Goal: Task Accomplishment & Management: Use online tool/utility

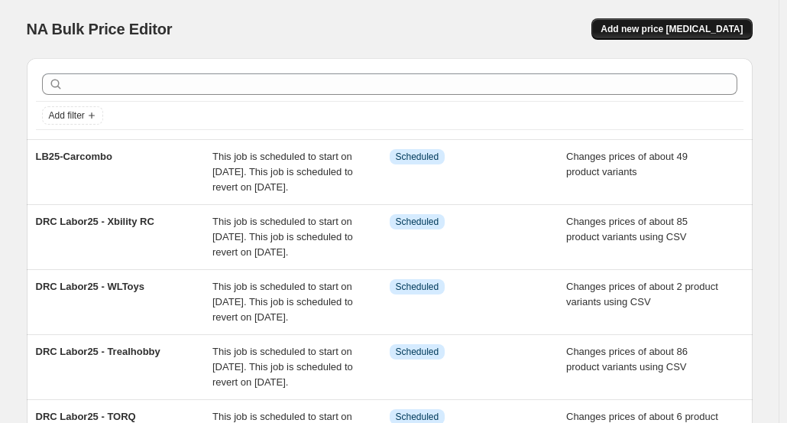
click at [663, 25] on span "Add new price [MEDICAL_DATA]" at bounding box center [672, 29] width 142 height 12
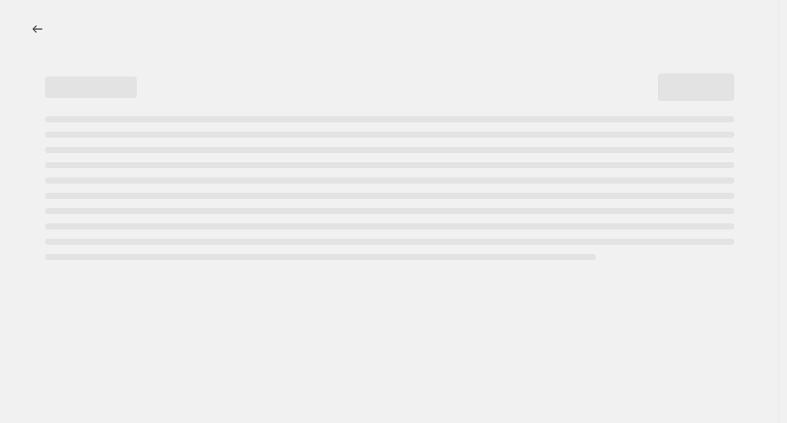
select select "percentage"
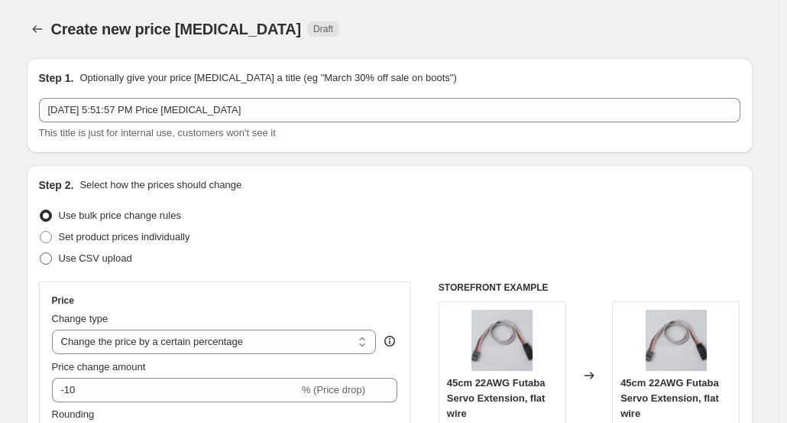
click at [111, 261] on span "Use CSV upload" at bounding box center [95, 257] width 73 height 11
click at [41, 253] on input "Use CSV upload" at bounding box center [40, 252] width 1 height 1
radio input "true"
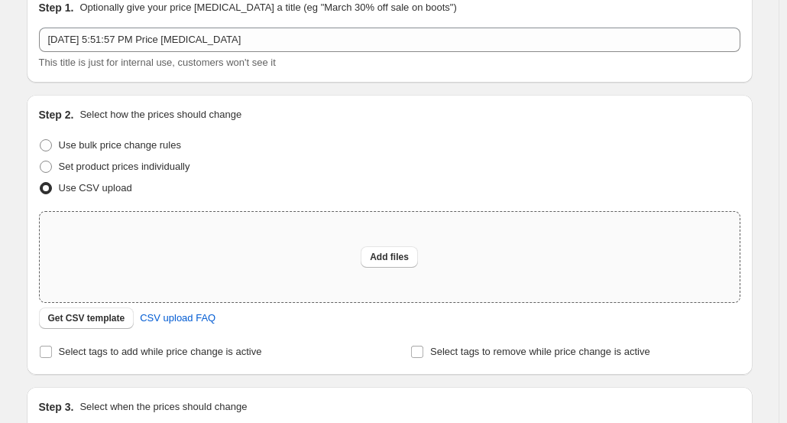
scroll to position [153, 0]
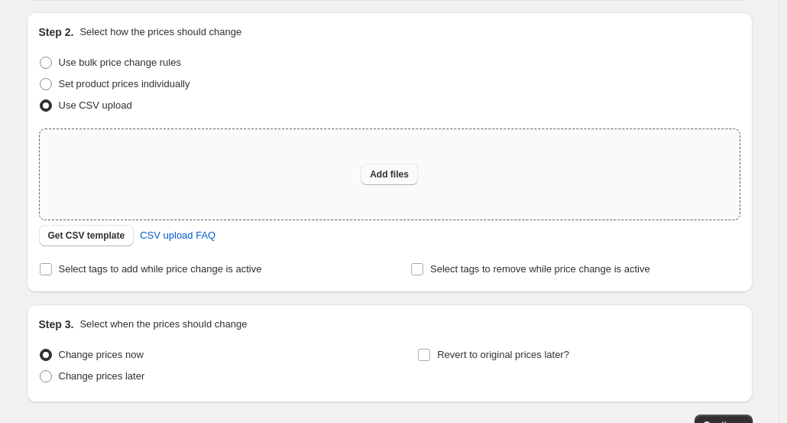
click at [384, 167] on button "Add files" at bounding box center [389, 174] width 57 height 21
type input "C:\fakepath\DRC-Sales Price - G-Force.csv"
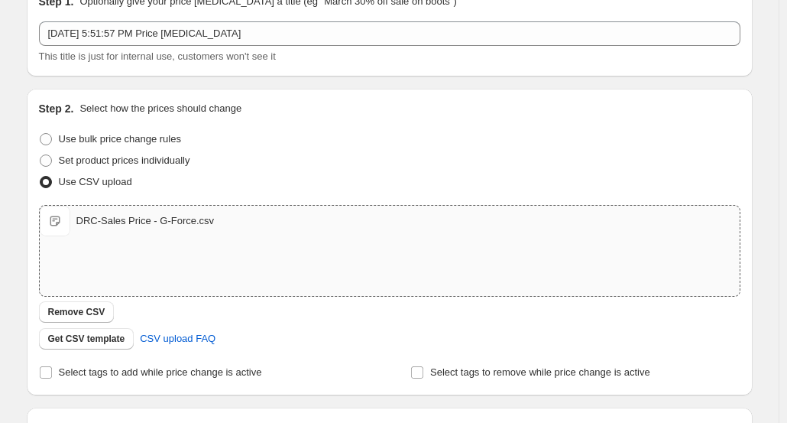
scroll to position [0, 0]
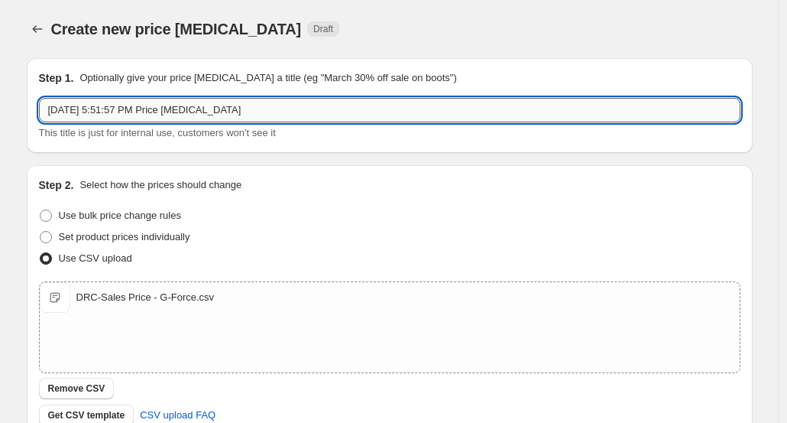
click at [201, 111] on input "[DATE] 5:51:57 PM Price [MEDICAL_DATA]" at bounding box center [390, 110] width 702 height 24
paste input "DRC Labor25 - REEFS RC"
drag, startPoint x: 118, startPoint y: 111, endPoint x: 174, endPoint y: 112, distance: 55.8
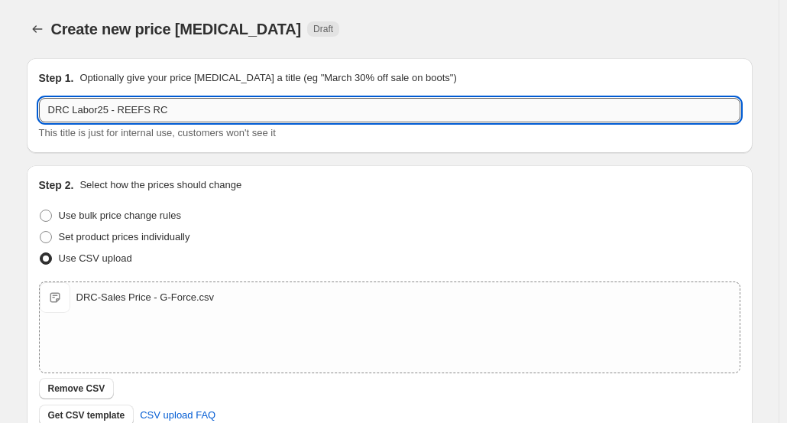
click at [174, 112] on input "DRC Labor25 - REEFS RC" at bounding box center [390, 110] width 702 height 24
type input "DRC Labor25 - G-Force"
click at [18, 155] on div "Step 1. Optionally give your price [MEDICAL_DATA] a title (eg "March 30% off sa…" at bounding box center [384, 330] width 738 height 569
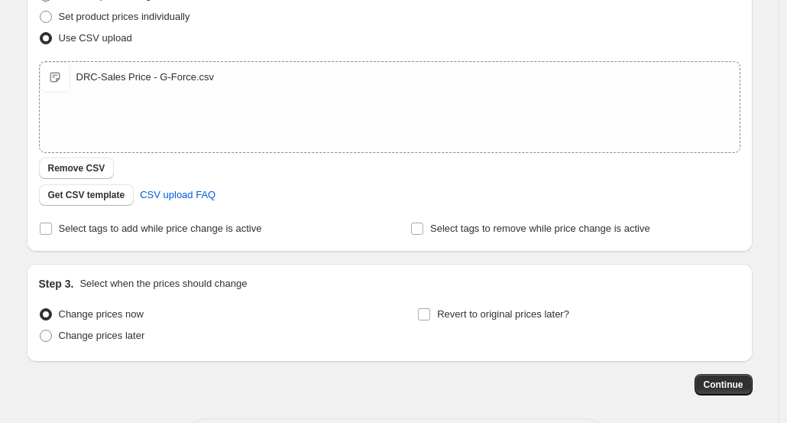
scroll to position [229, 0]
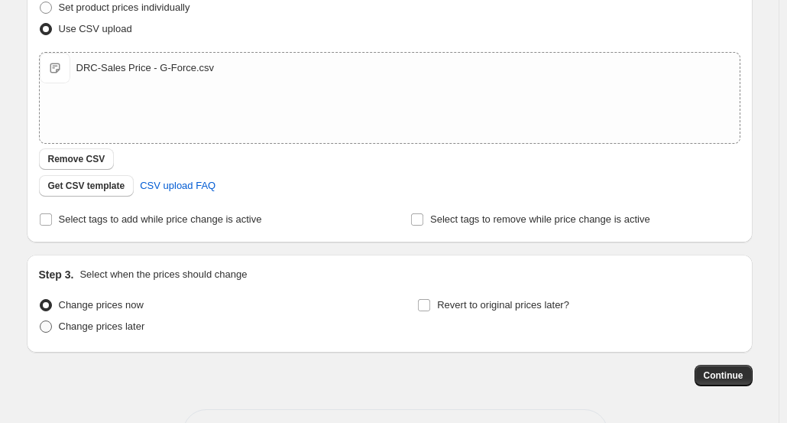
click at [120, 322] on span "Change prices later" at bounding box center [102, 325] width 86 height 11
click at [41, 321] on input "Change prices later" at bounding box center [40, 320] width 1 height 1
radio input "true"
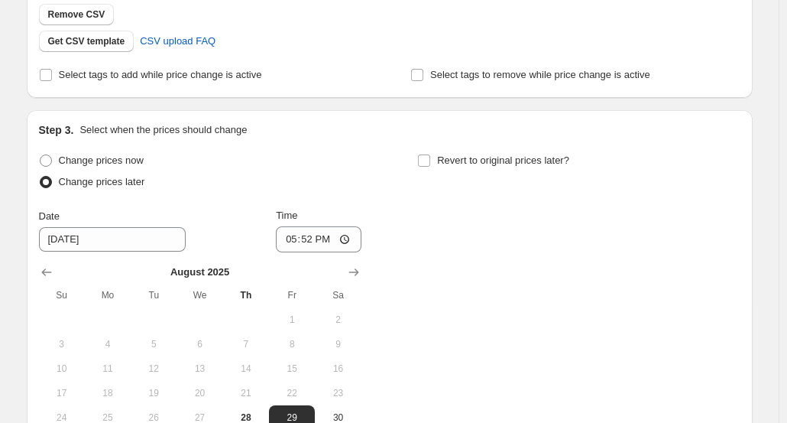
scroll to position [382, 0]
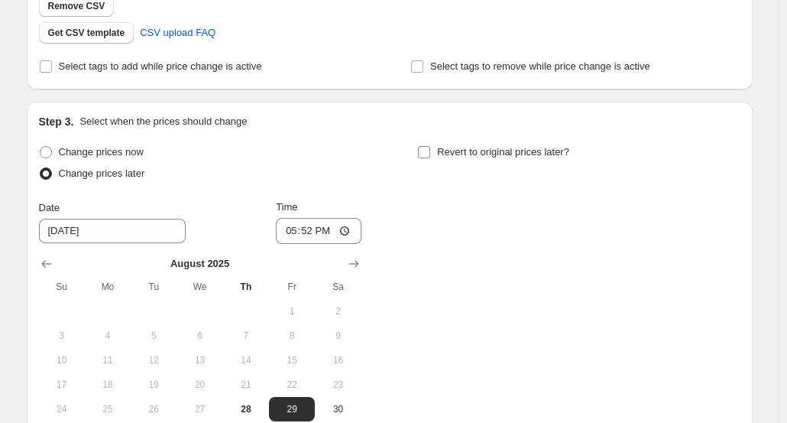
click at [430, 148] on input "Revert to original prices later?" at bounding box center [424, 152] width 12 height 12
checkbox input "true"
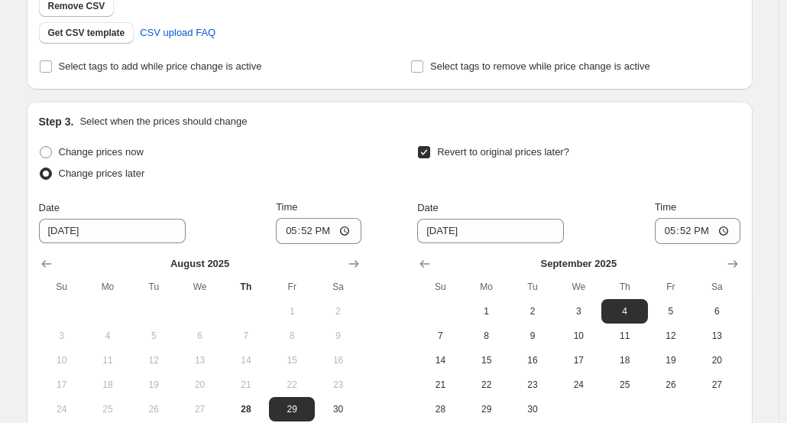
scroll to position [459, 0]
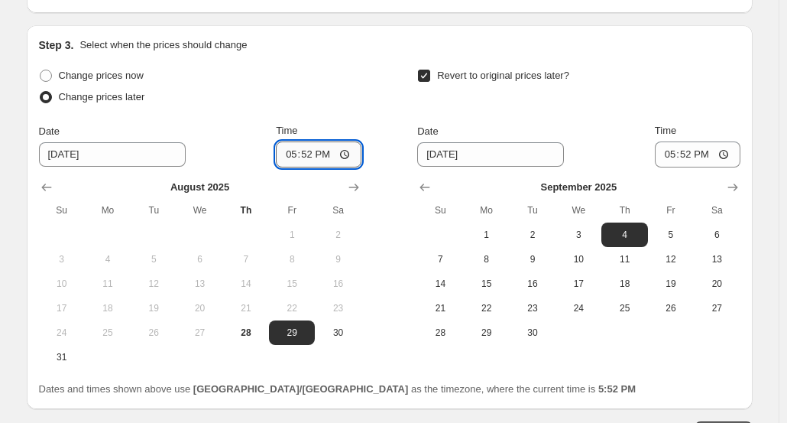
click at [315, 158] on input "17:52" at bounding box center [319, 154] width 86 height 26
type input "11:45"
drag, startPoint x: 547, startPoint y: 232, endPoint x: 605, endPoint y: 192, distance: 69.8
click at [547, 231] on span "2" at bounding box center [533, 235] width 34 height 12
type input "[DATE]"
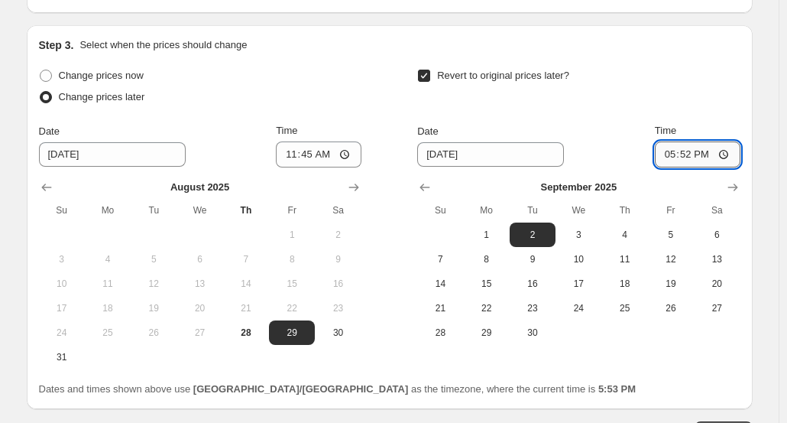
click at [689, 155] on input "17:52" at bounding box center [698, 154] width 86 height 26
type input "11:00"
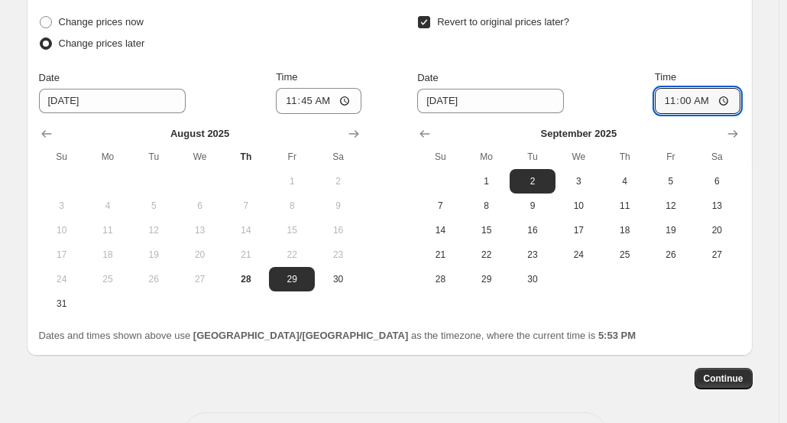
scroll to position [570, 0]
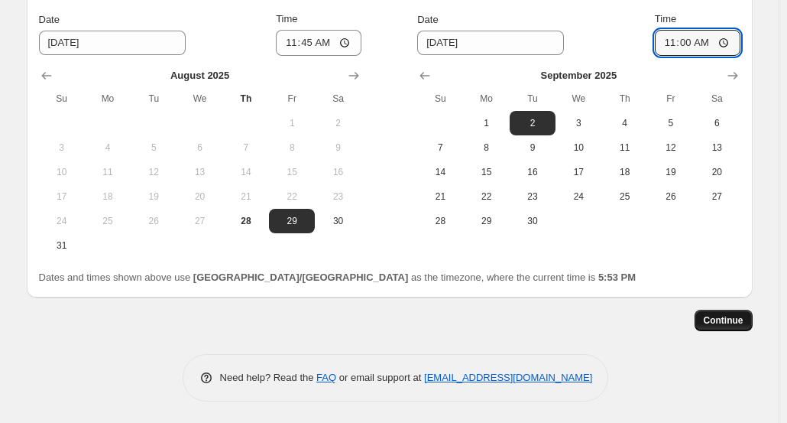
click at [715, 316] on span "Continue" at bounding box center [724, 320] width 40 height 12
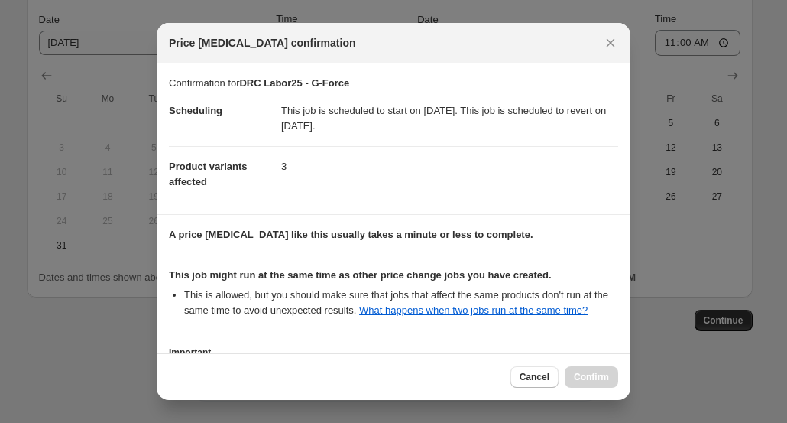
scroll to position [119, 0]
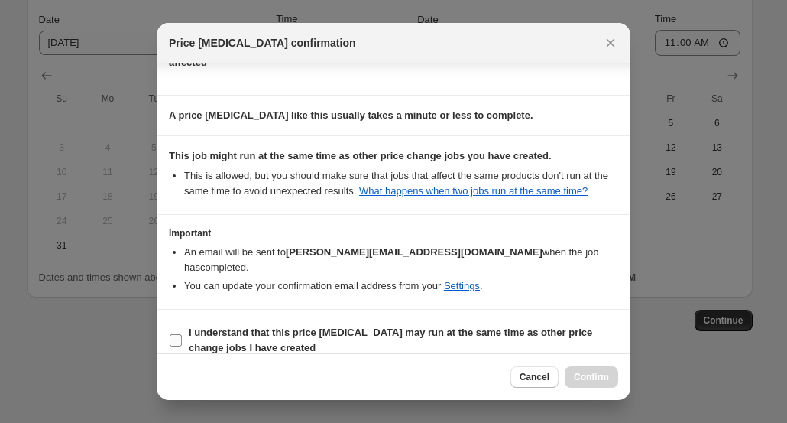
click at [290, 326] on b "I understand that this price [MEDICAL_DATA] may run at the same time as other p…" at bounding box center [391, 339] width 404 height 27
click at [182, 334] on input "I understand that this price [MEDICAL_DATA] may run at the same time as other p…" at bounding box center [176, 340] width 12 height 12
checkbox input "true"
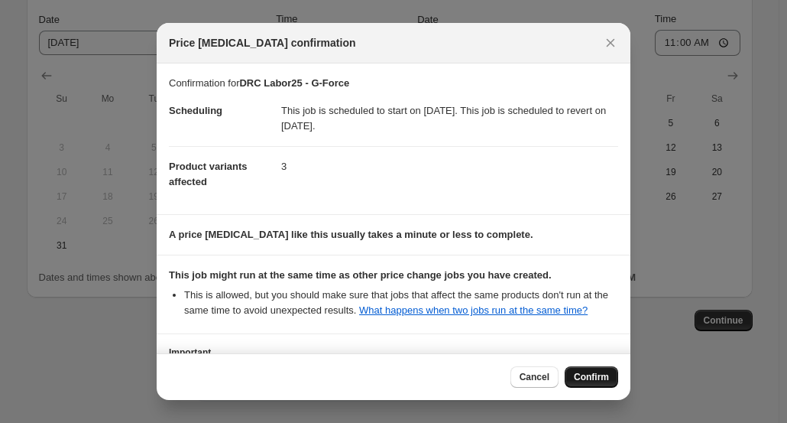
click at [588, 371] on button "Confirm" at bounding box center [592, 376] width 54 height 21
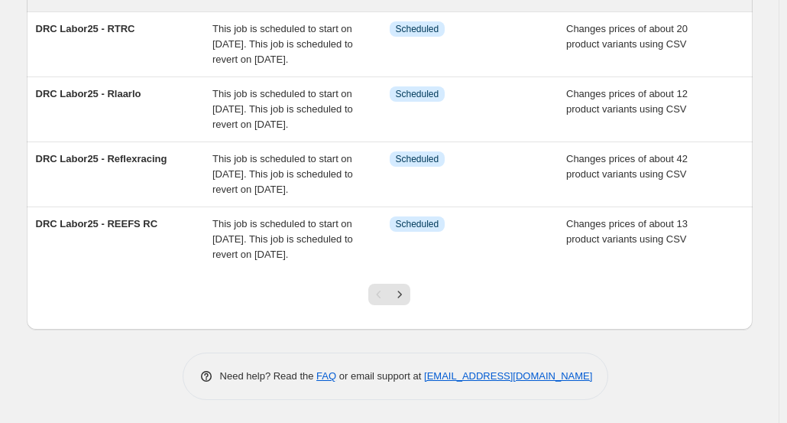
scroll to position [666, 0]
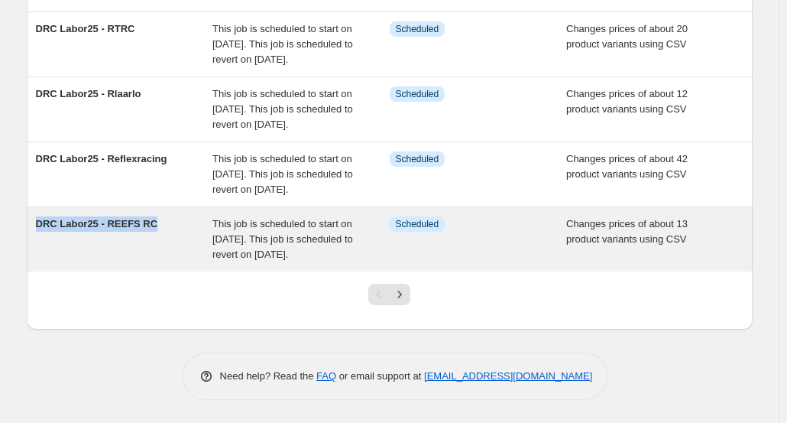
drag, startPoint x: 34, startPoint y: 213, endPoint x: 151, endPoint y: 212, distance: 116.2
click at [151, 212] on div "DRC Labor25 - REEFS RC This job is scheduled to start on August 29, 2025. This …" at bounding box center [390, 239] width 726 height 64
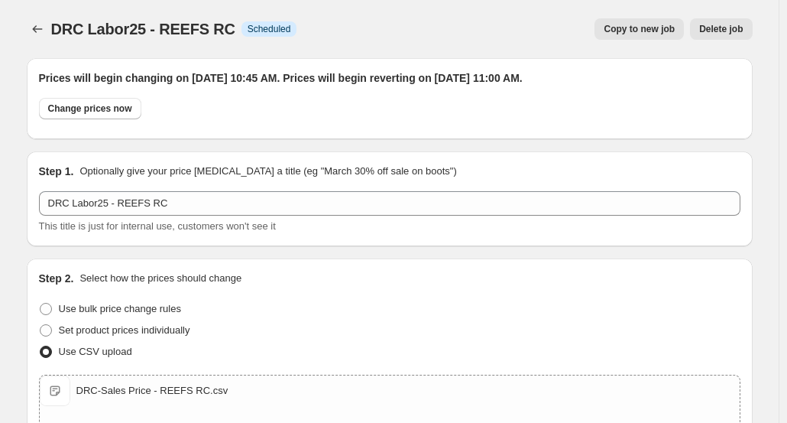
drag, startPoint x: 47, startPoint y: 59, endPoint x: 6, endPoint y: 34, distance: 47.3
drag, startPoint x: 57, startPoint y: 27, endPoint x: 225, endPoint y: 32, distance: 168.2
click at [225, 32] on span "DRC Labor25 - REEFS RC" at bounding box center [143, 29] width 184 height 17
copy span "DRC Labor25 - REEFS RC"
